Goal: Navigation & Orientation: Find specific page/section

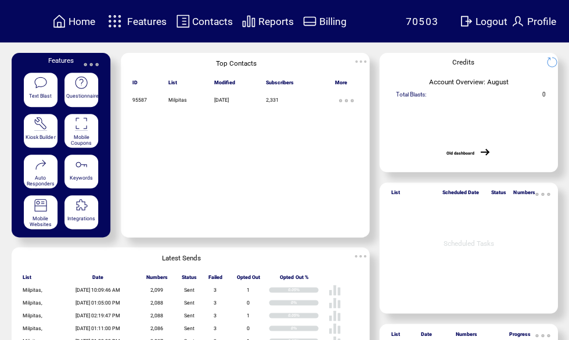
click at [143, 23] on span "Features" at bounding box center [147, 22] width 40 height 12
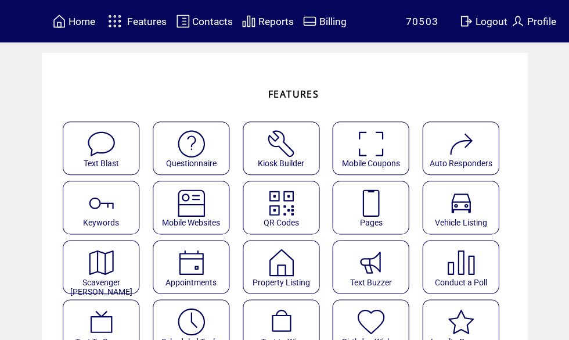
click at [183, 324] on img at bounding box center [191, 321] width 31 height 31
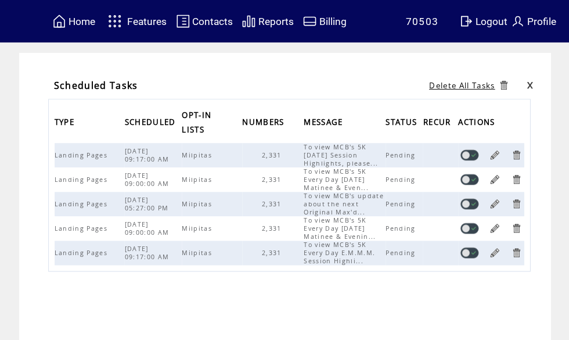
click at [495, 159] on link at bounding box center [494, 154] width 11 height 11
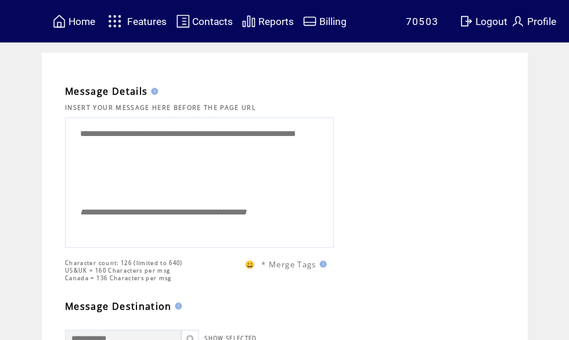
click at [77, 22] on span "Home" at bounding box center [82, 22] width 27 height 12
